Goal: Information Seeking & Learning: Learn about a topic

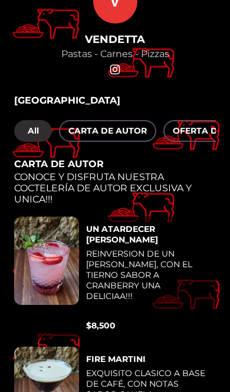
scroll to position [46, 0]
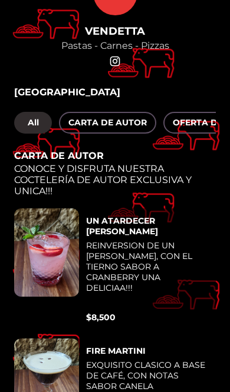
click at [199, 123] on span "OFERTA DEL DIA !!!" at bounding box center [213, 122] width 83 height 15
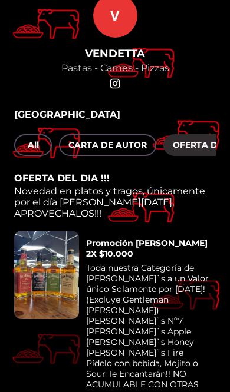
scroll to position [24, 0]
click at [197, 142] on span "OFERTA DEL DIA !!!" at bounding box center [213, 145] width 83 height 15
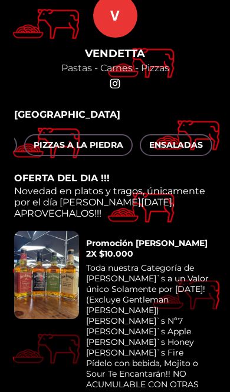
click at [209, 144] on div "All CARTA DE AUTOR OFERTA DEL DIA !!! ENTRADAS PASTAS CARNES Y PESCADOS ACOMPAÑ…" at bounding box center [114, 145] width 201 height 22
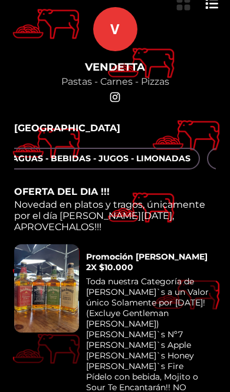
scroll to position [0, 1791]
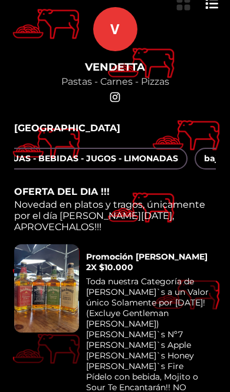
click at [204, 166] on span "bajativos" at bounding box center [223, 158] width 39 height 15
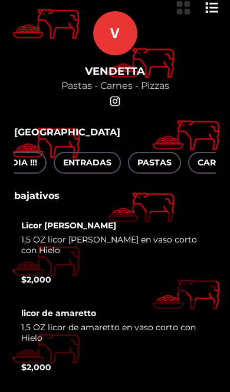
scroll to position [0, 219]
click at [149, 161] on span "PASTAS" at bounding box center [154, 162] width 34 height 15
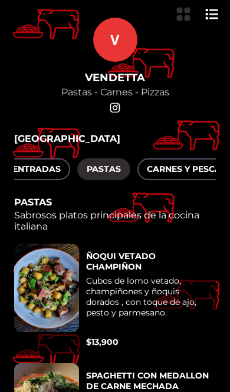
scroll to position [0, 294]
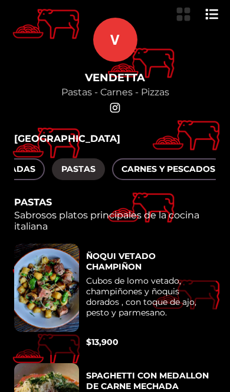
click at [142, 167] on span "CARNES Y PESCADOS" at bounding box center [168, 169] width 94 height 15
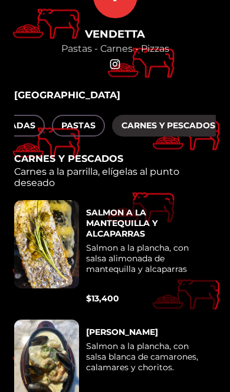
scroll to position [0, 0]
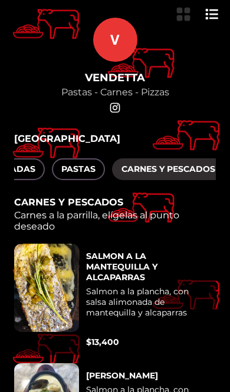
click at [81, 179] on button "PASTAS" at bounding box center [78, 169] width 53 height 22
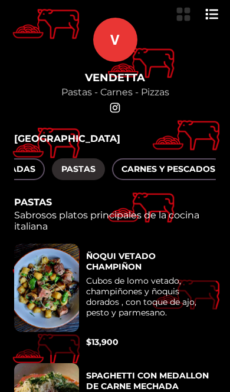
scroll to position [1, 0]
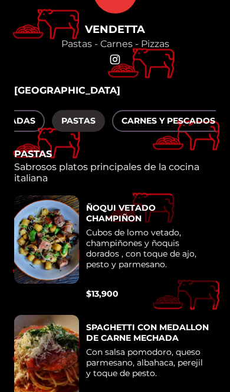
scroll to position [45, 0]
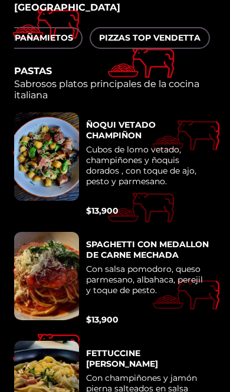
scroll to position [0, 563]
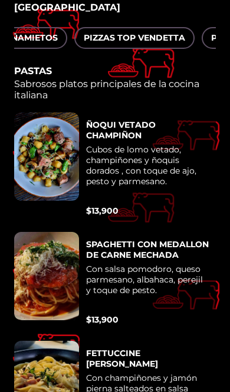
click at [136, 39] on span "PIZZAS TOP VENDETTA" at bounding box center [134, 38] width 101 height 15
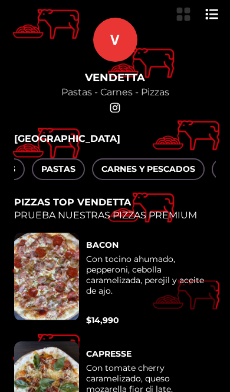
scroll to position [0, 315]
click at [161, 167] on span "CARNES Y PESCADOS" at bounding box center [148, 169] width 94 height 15
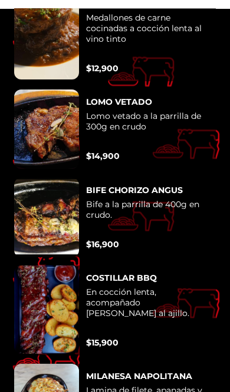
scroll to position [0, 0]
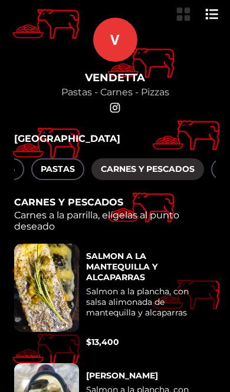
click at [68, 174] on span "PASTAS" at bounding box center [58, 169] width 34 height 15
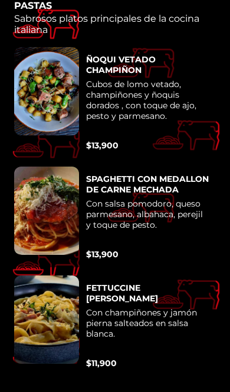
scroll to position [209, 0]
